Goal: Find specific page/section

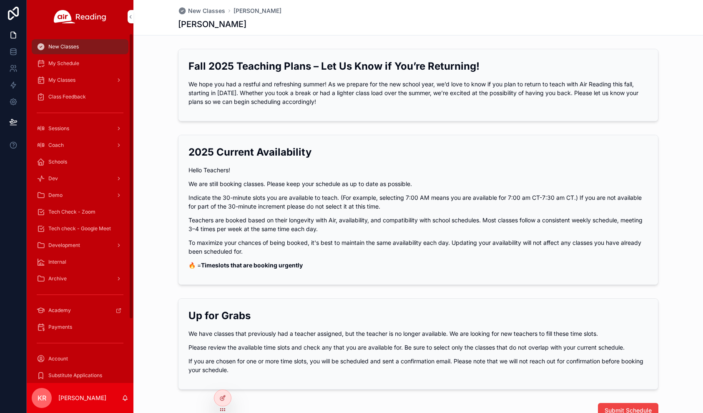
click at [72, 210] on span "Tech Check - Zoom" at bounding box center [71, 211] width 47 height 7
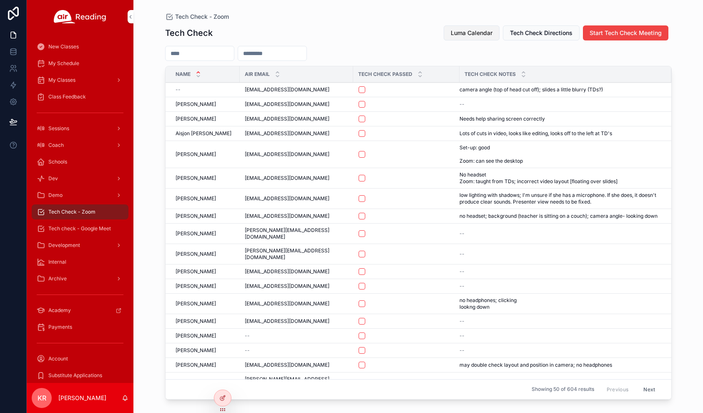
click at [453, 36] on span "Luma Calendar" at bounding box center [472, 33] width 42 height 8
click at [79, 146] on div "Coach" at bounding box center [80, 144] width 87 height 13
